Goal: Information Seeking & Learning: Learn about a topic

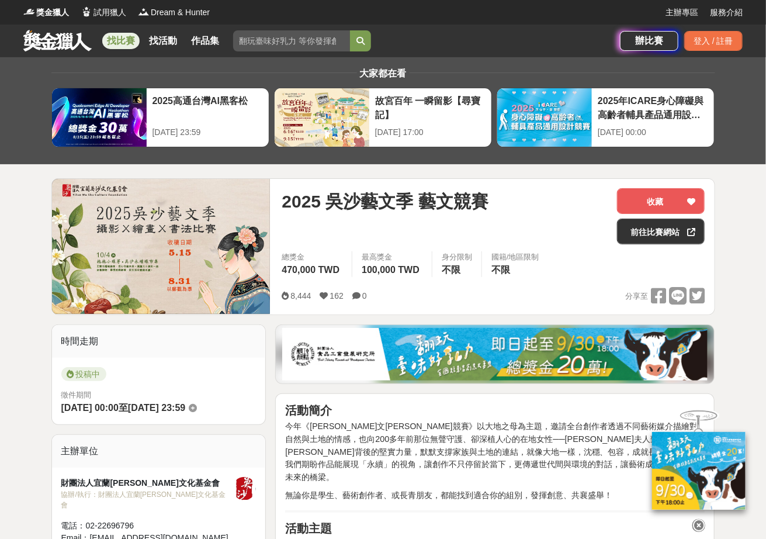
click at [111, 41] on link "找比賽" at bounding box center [120, 41] width 37 height 16
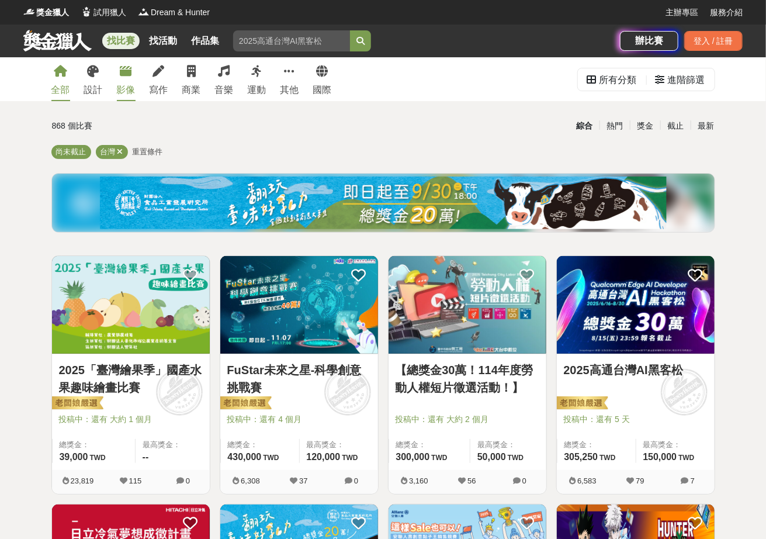
click at [119, 74] on link "影像" at bounding box center [126, 79] width 19 height 44
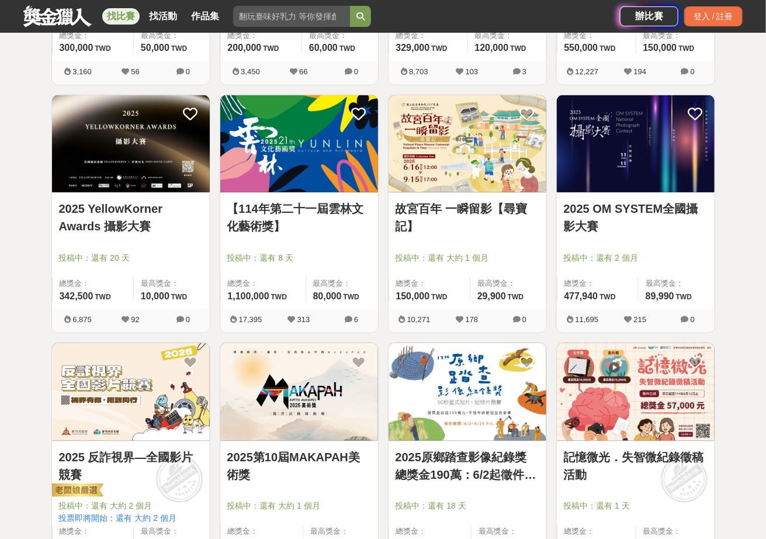
scroll to position [467, 0]
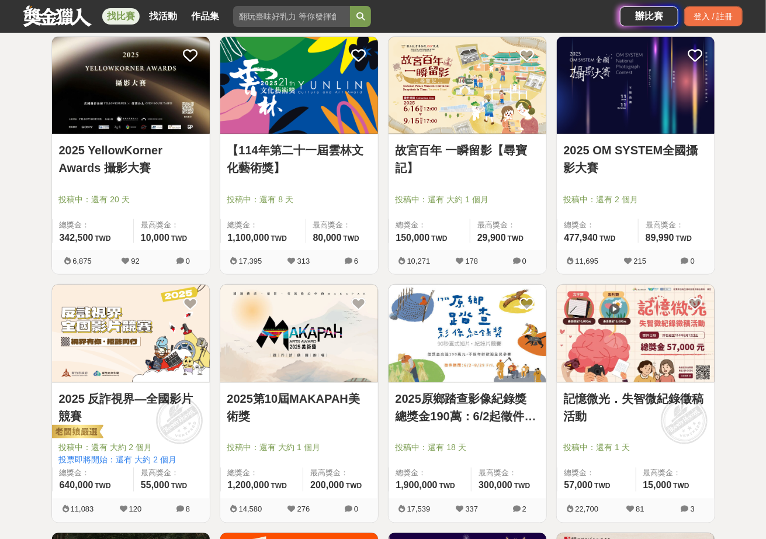
click at [126, 114] on img at bounding box center [131, 86] width 158 height 98
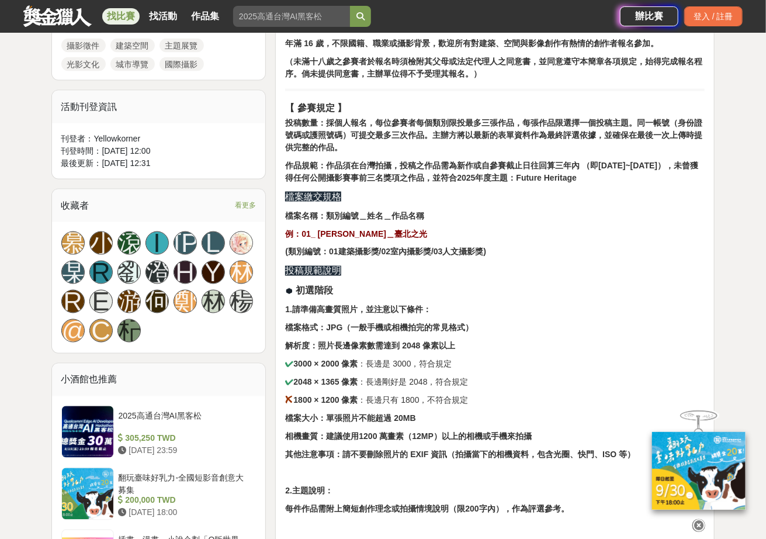
scroll to position [759, 0]
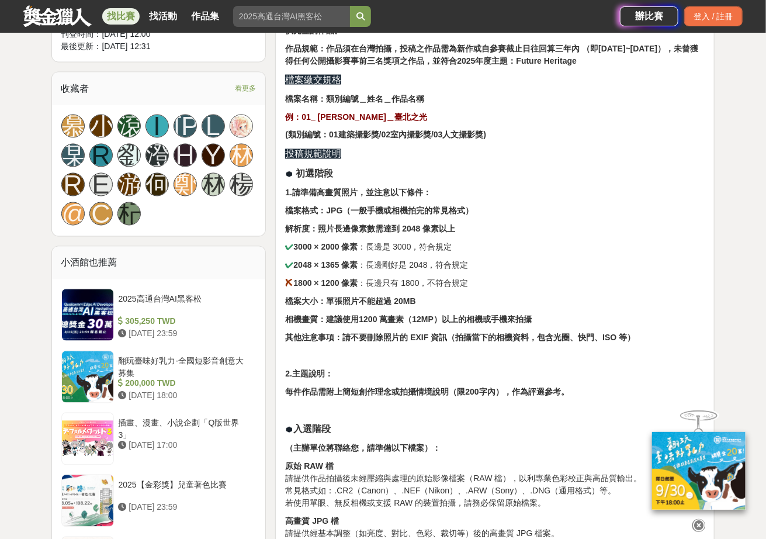
click at [700, 524] on icon at bounding box center [698, 523] width 13 height 13
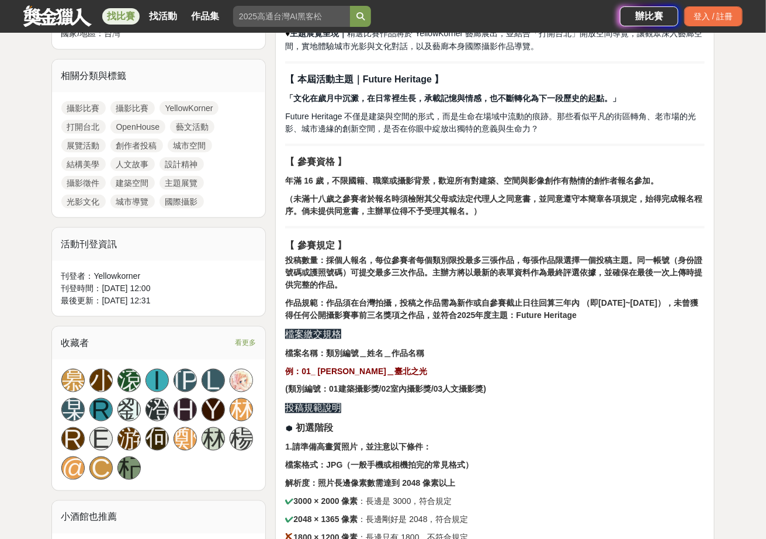
scroll to position [409, 0]
